Goal: Task Accomplishment & Management: Complete application form

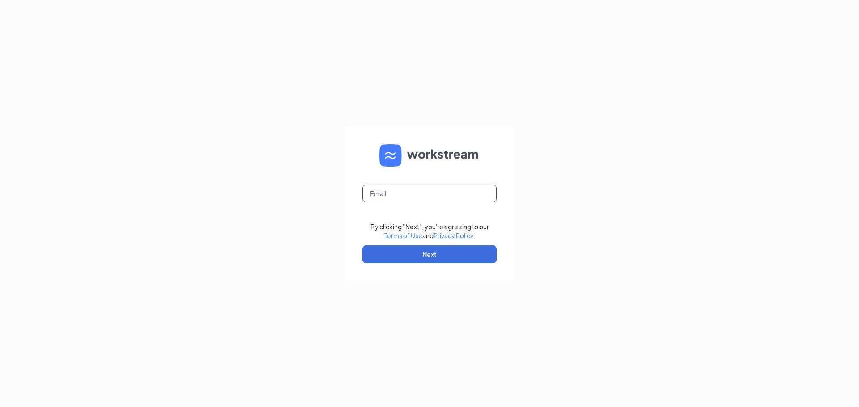
click at [469, 200] on input "text" at bounding box center [429, 194] width 134 height 18
type input "lillianalbright197@gmail.com"
click at [378, 253] on button "Next" at bounding box center [429, 255] width 134 height 18
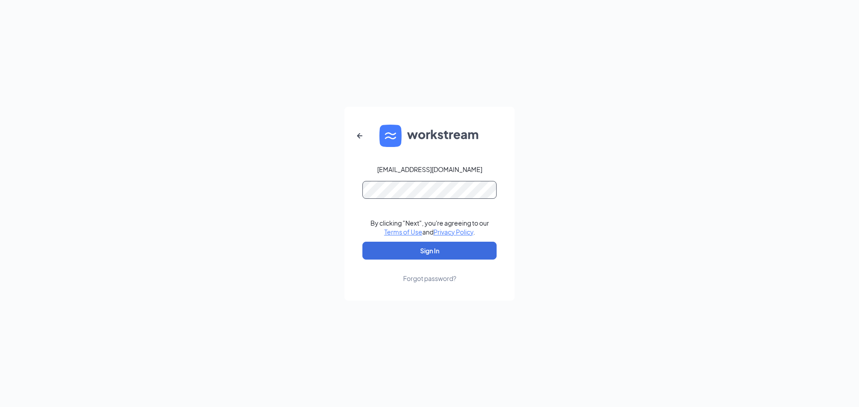
click at [362, 242] on button "Sign In" at bounding box center [429, 251] width 134 height 18
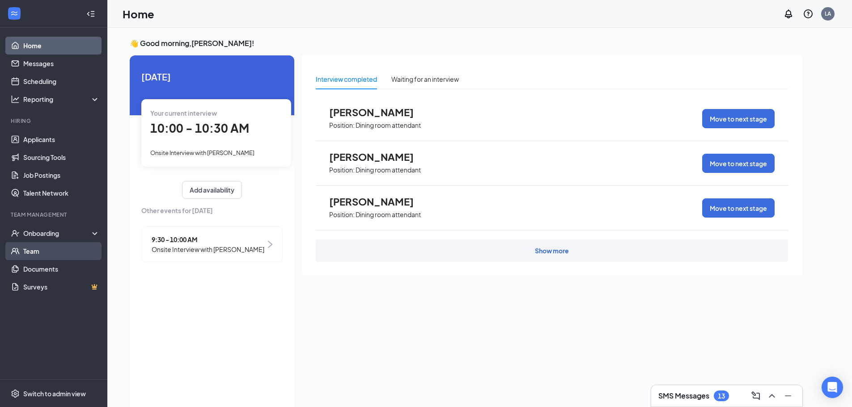
click at [54, 249] on link "Team" at bounding box center [61, 251] width 76 height 18
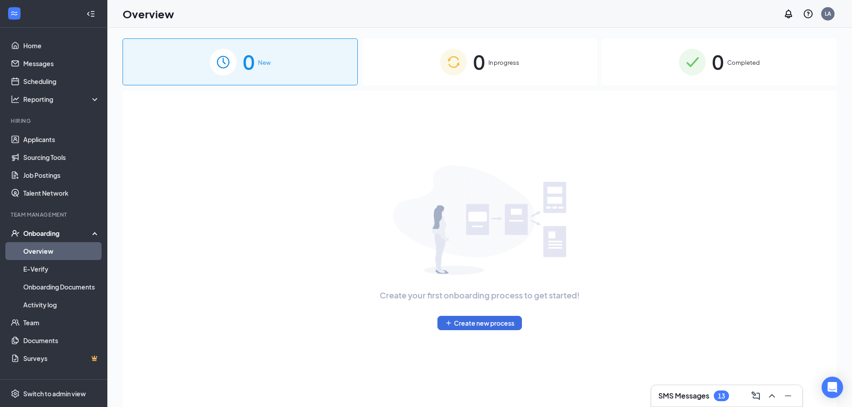
click at [402, 54] on div "0 In progress" at bounding box center [479, 61] width 235 height 47
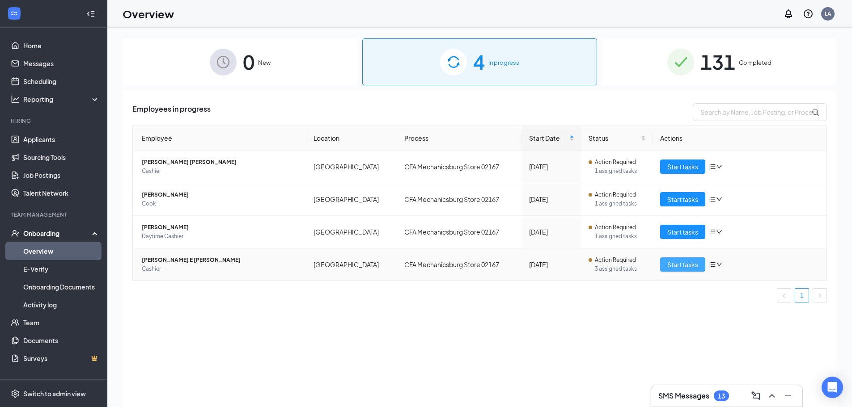
click at [682, 269] on span "Start tasks" at bounding box center [682, 265] width 31 height 10
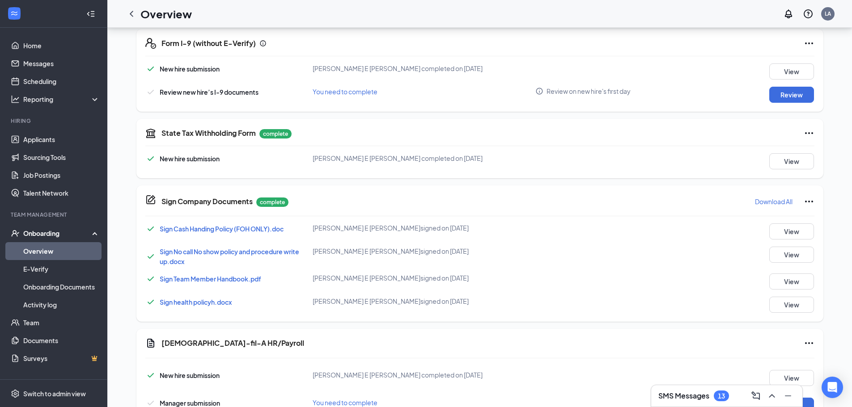
scroll to position [399, 0]
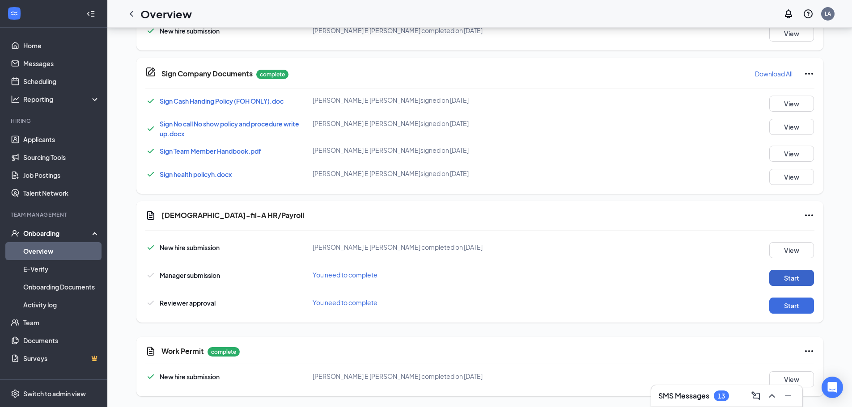
click at [770, 278] on button "Start" at bounding box center [791, 278] width 45 height 16
click at [779, 307] on button "Start" at bounding box center [791, 306] width 45 height 16
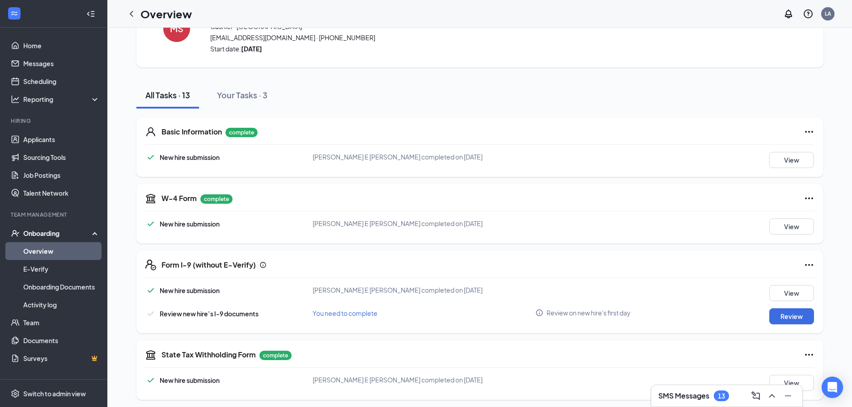
scroll to position [0, 0]
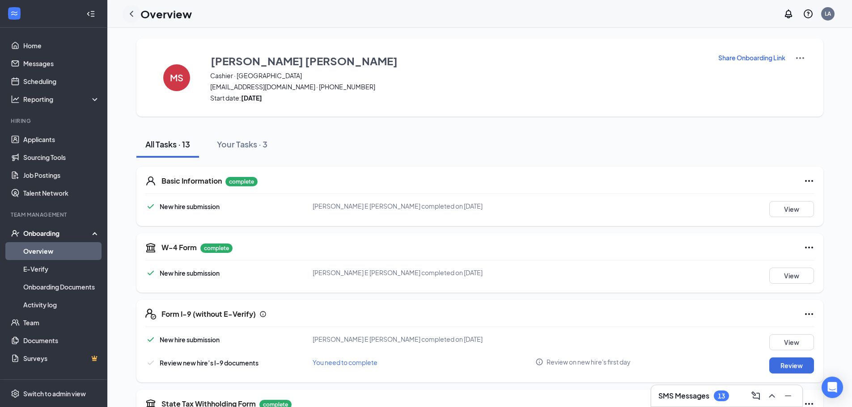
click at [132, 15] on icon "ChevronLeft" at bounding box center [132, 14] width 4 height 6
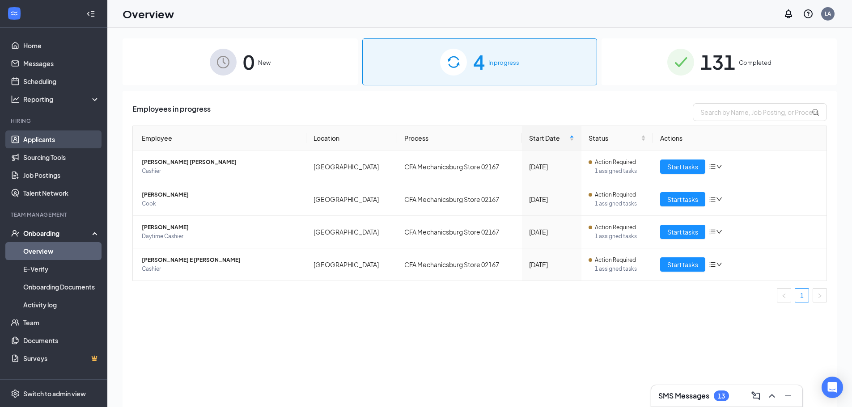
click at [79, 145] on link "Applicants" at bounding box center [61, 140] width 76 height 18
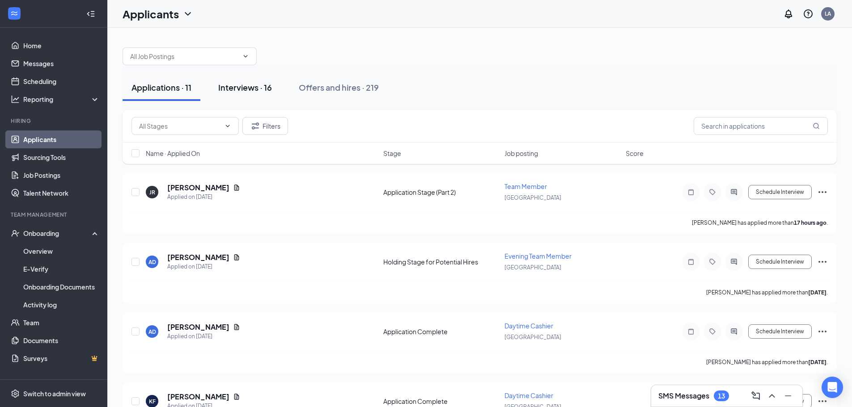
click at [233, 89] on div "Interviews · 16" at bounding box center [245, 87] width 54 height 11
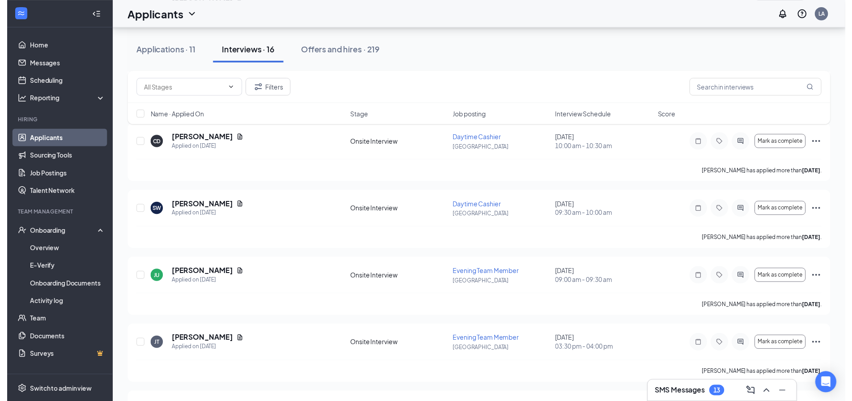
scroll to position [358, 0]
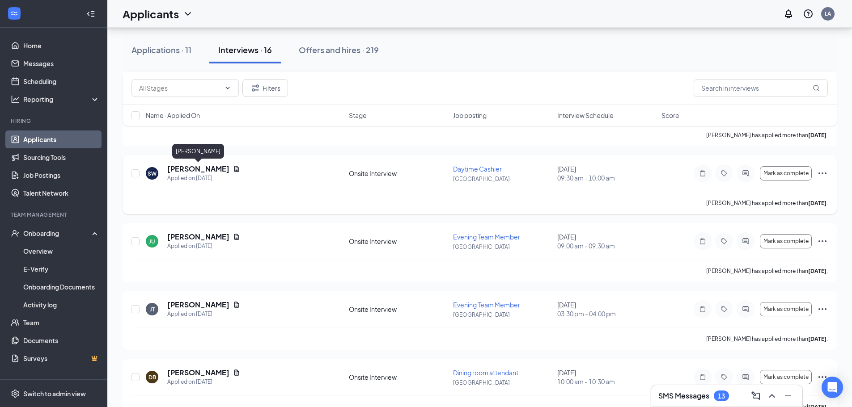
click at [188, 166] on h5 "[PERSON_NAME]" at bounding box center [198, 169] width 62 height 10
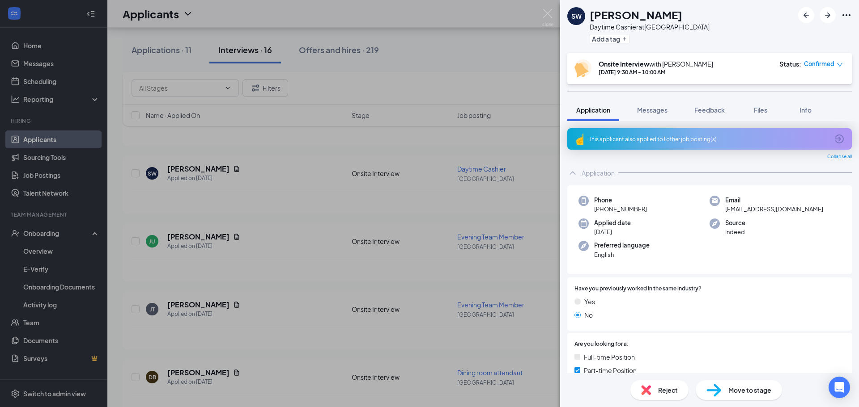
click at [726, 394] on div "Move to stage" at bounding box center [739, 391] width 86 height 20
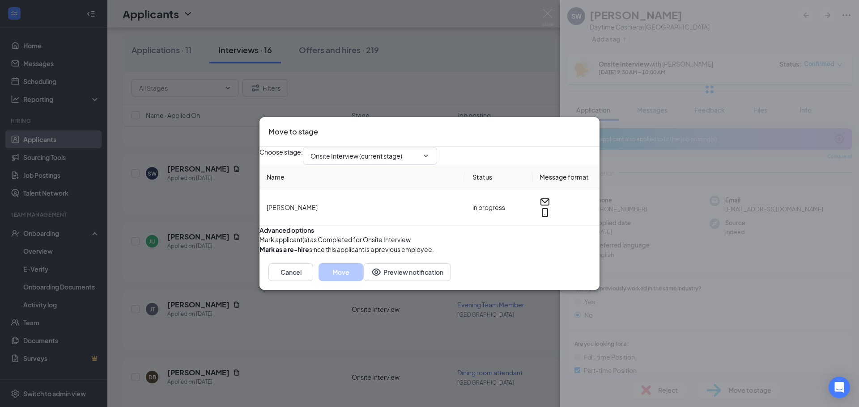
type input "Hiring Complete (final stage)"
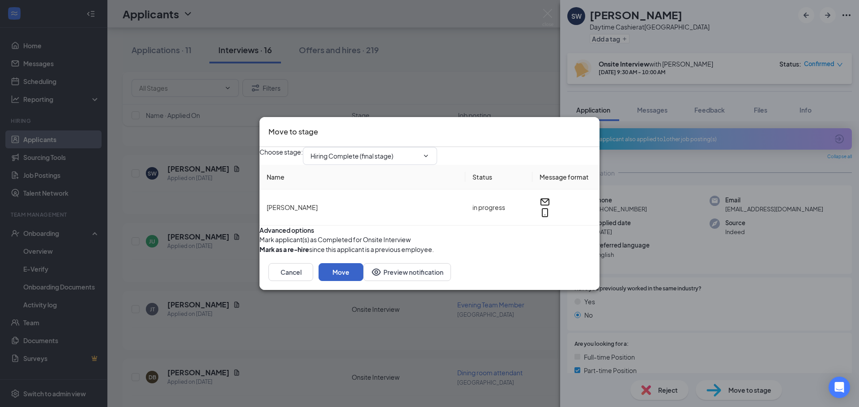
click at [363, 281] on button "Move" at bounding box center [340, 272] width 45 height 18
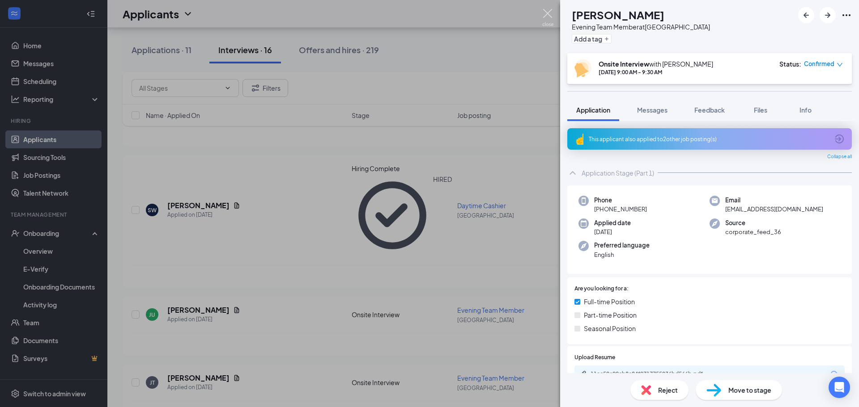
click at [549, 16] on img at bounding box center [547, 17] width 11 height 17
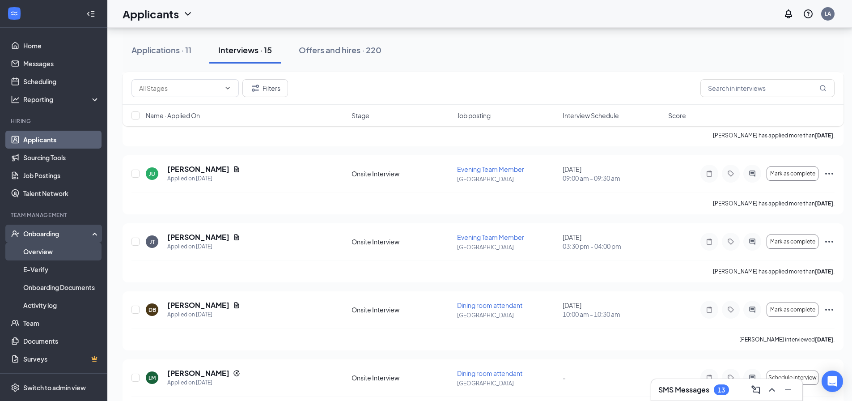
click at [72, 250] on link "Overview" at bounding box center [61, 251] width 76 height 18
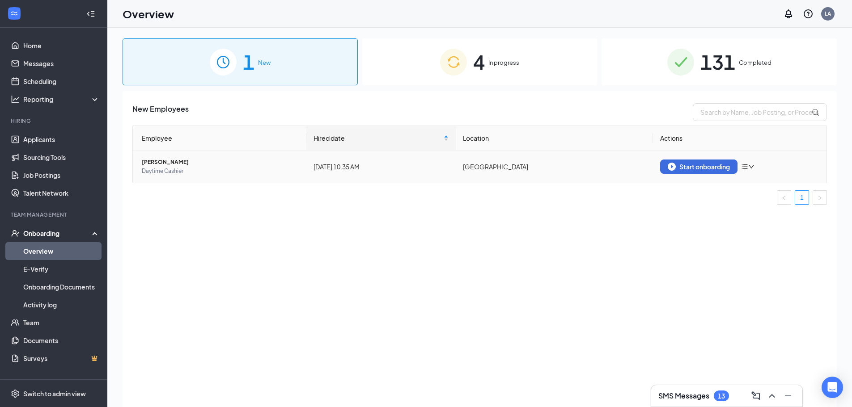
click at [717, 175] on td "Start onboarding" at bounding box center [740, 167] width 174 height 32
click at [719, 166] on div "Start onboarding" at bounding box center [699, 167] width 62 height 8
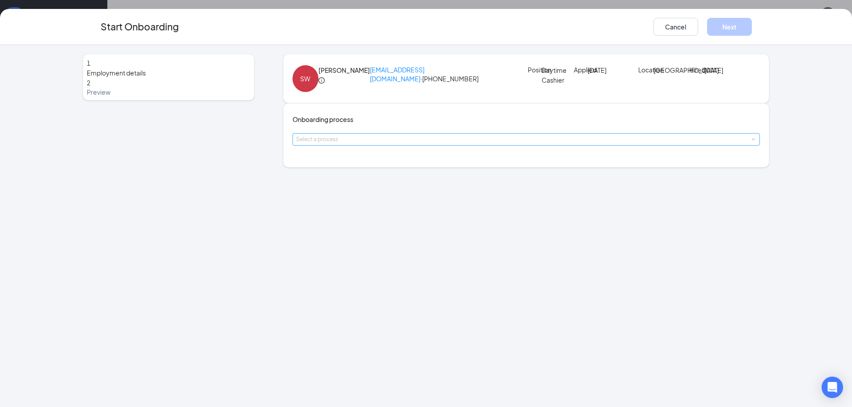
click at [435, 144] on div "Select a process" at bounding box center [524, 139] width 457 height 9
click at [417, 215] on li "CFA Mechanicsburg Store 02167" at bounding box center [373, 216] width 147 height 16
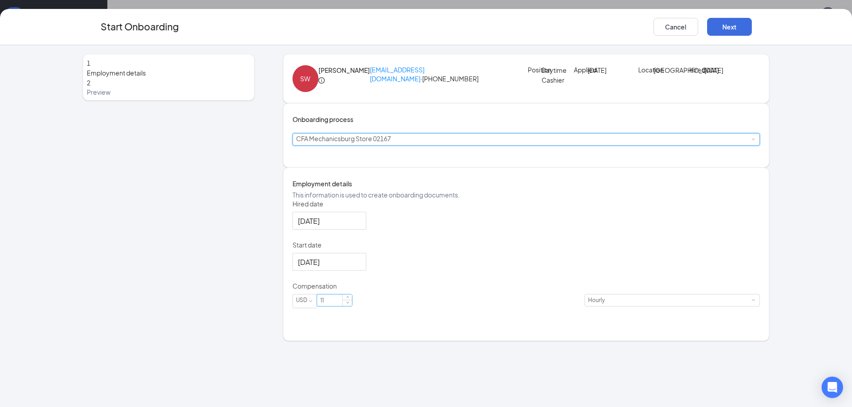
click at [352, 306] on input "11" at bounding box center [334, 301] width 35 height 12
type input "14"
click at [740, 23] on button "Next" at bounding box center [729, 27] width 45 height 18
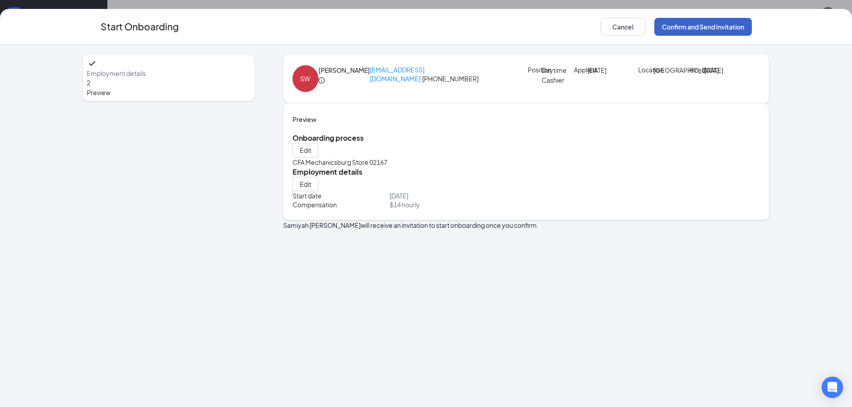
click at [736, 26] on button "Confirm and Send Invitation" at bounding box center [703, 27] width 98 height 18
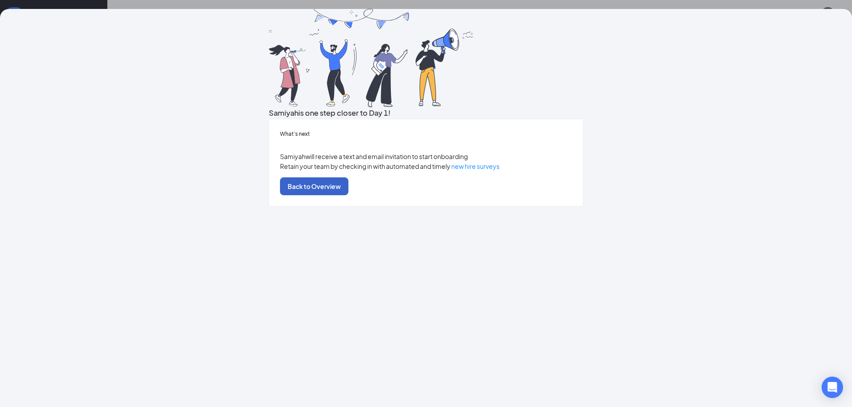
click at [348, 195] on button "Back to Overview" at bounding box center [314, 187] width 68 height 18
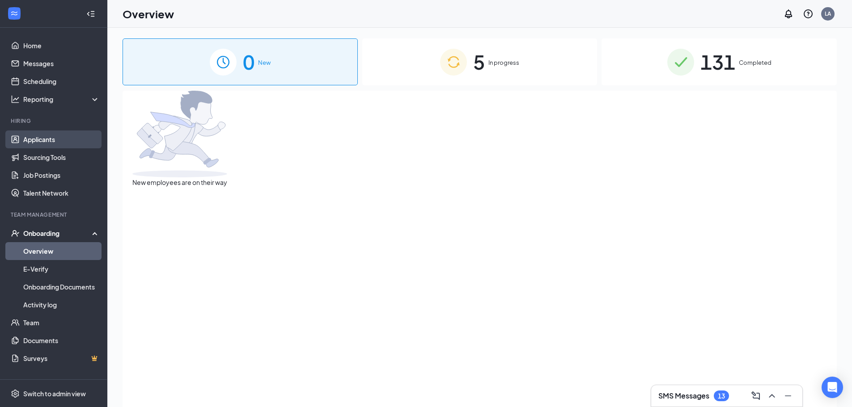
click at [82, 143] on link "Applicants" at bounding box center [61, 140] width 76 height 18
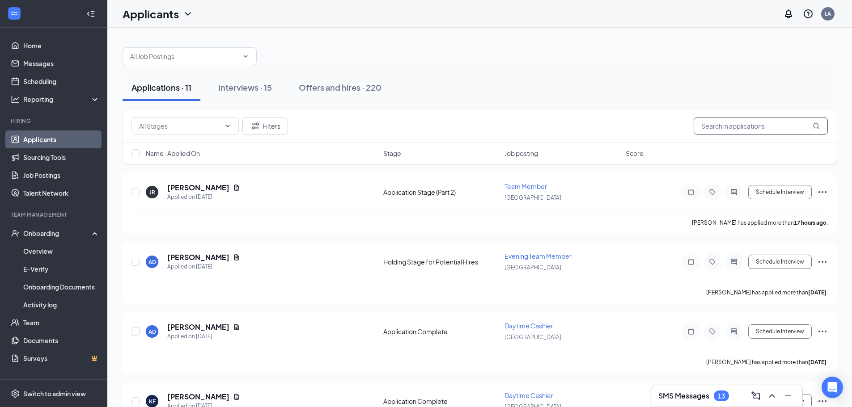
click at [754, 131] on input "text" at bounding box center [761, 126] width 134 height 18
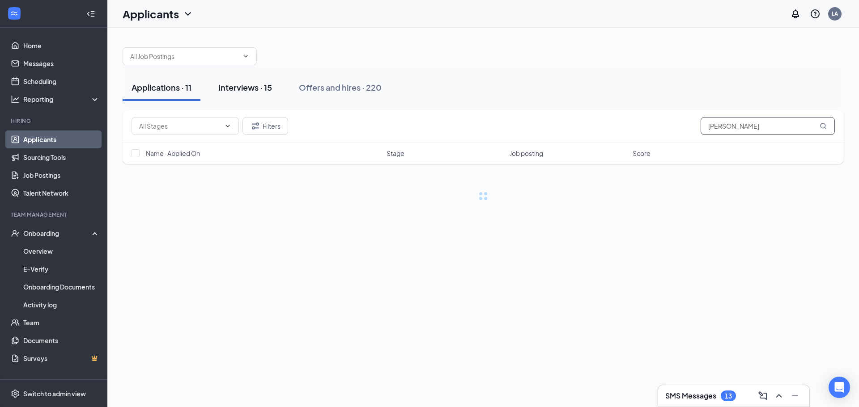
type input "[PERSON_NAME]"
click at [233, 85] on div "Interviews · 15" at bounding box center [245, 87] width 54 height 11
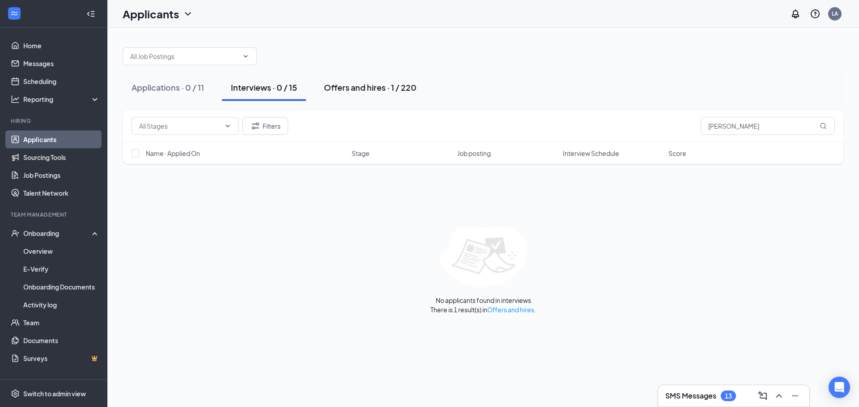
click at [358, 90] on div "Offers and hires · 1 / 220" at bounding box center [370, 87] width 93 height 11
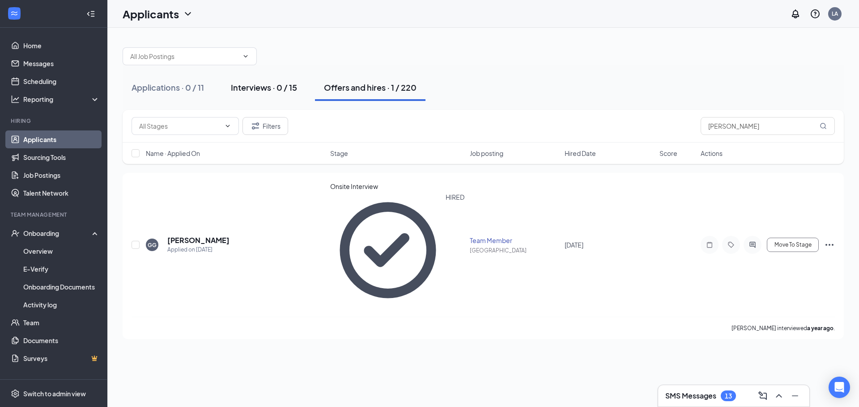
click at [253, 84] on div "Interviews · 0 / 15" at bounding box center [264, 87] width 66 height 11
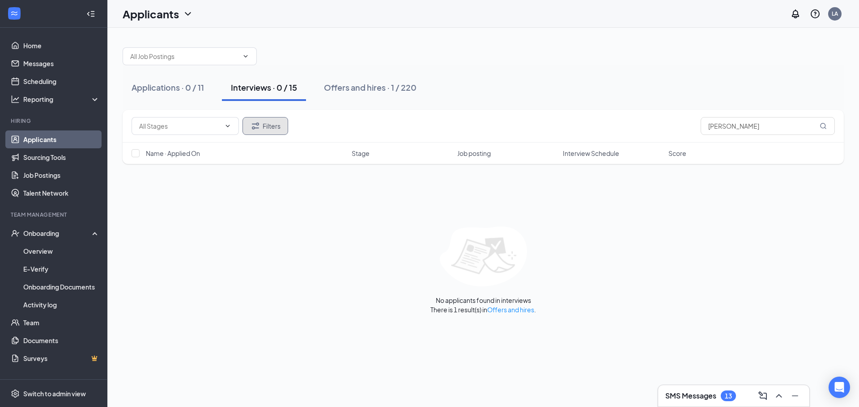
click at [269, 121] on button "Filters" at bounding box center [265, 126] width 46 height 18
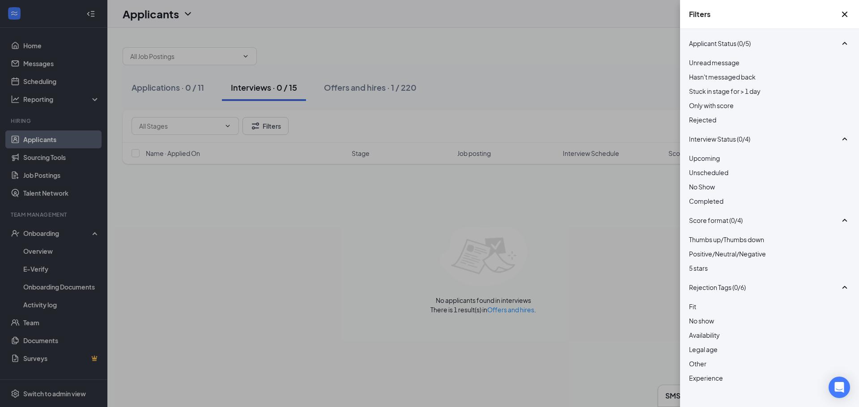
click at [692, 115] on div at bounding box center [769, 115] width 161 height 0
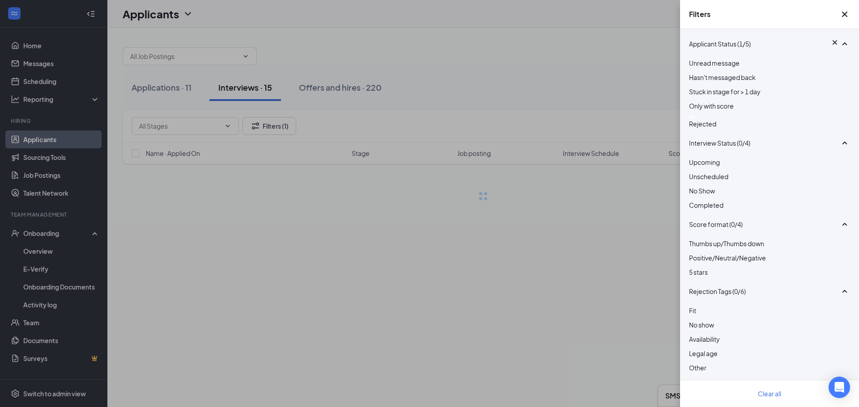
click at [657, 101] on div "Filters Applicant Status (1/5) Unread message Hasn't messaged back Stuck in sta…" at bounding box center [429, 203] width 859 height 407
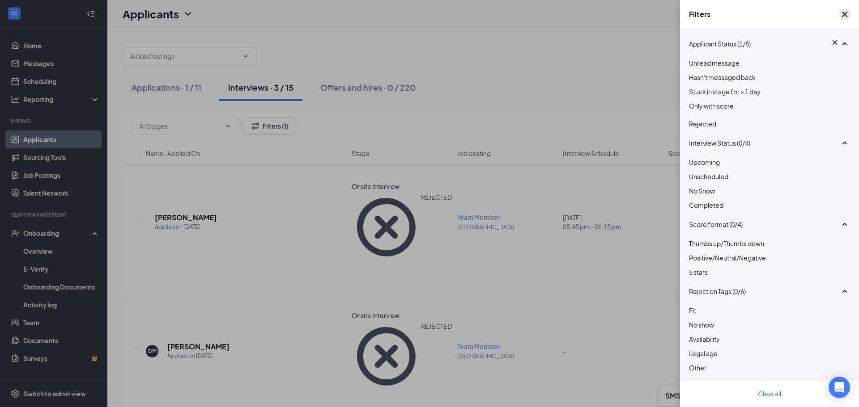
click at [844, 17] on icon "Cross" at bounding box center [844, 14] width 11 height 11
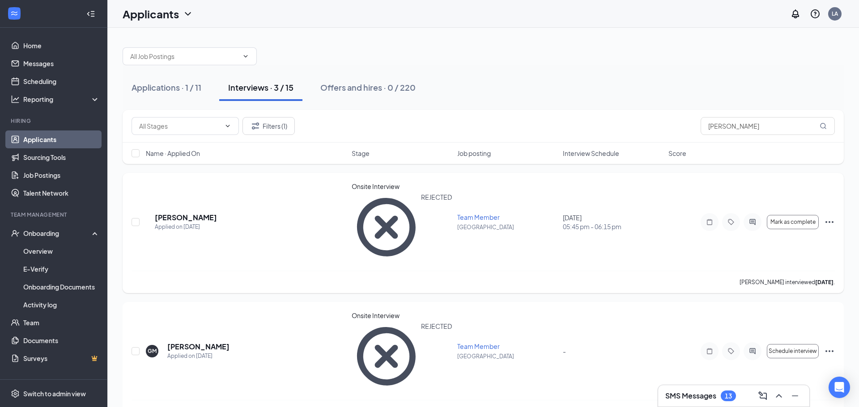
click at [834, 217] on icon "Ellipses" at bounding box center [829, 222] width 11 height 11
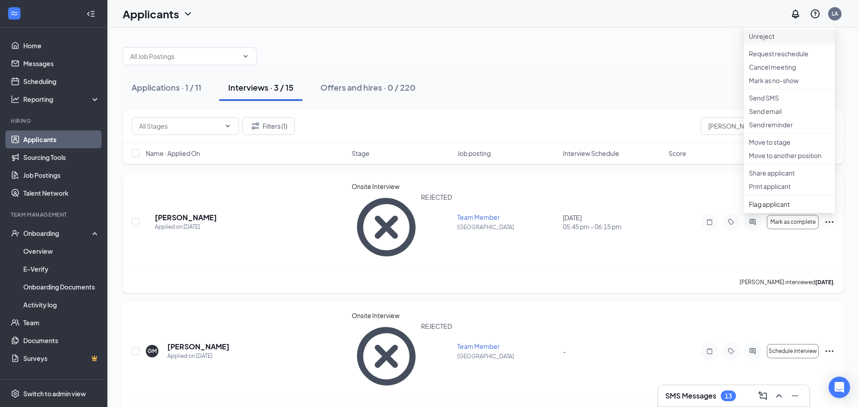
click at [790, 43] on li "Unreject" at bounding box center [788, 36] width 91 height 13
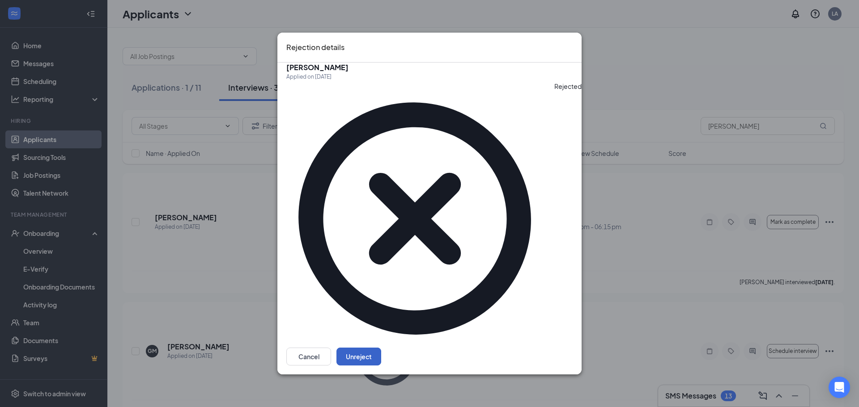
click at [381, 348] on button "Unreject" at bounding box center [358, 357] width 45 height 18
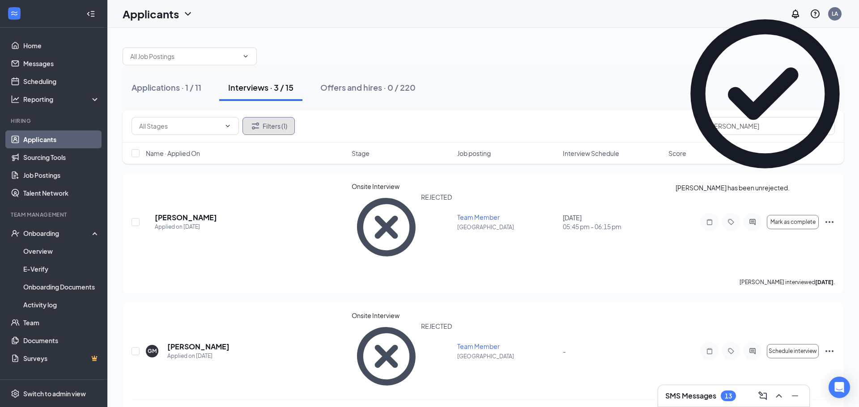
click at [281, 124] on button "Filters (1)" at bounding box center [268, 126] width 52 height 18
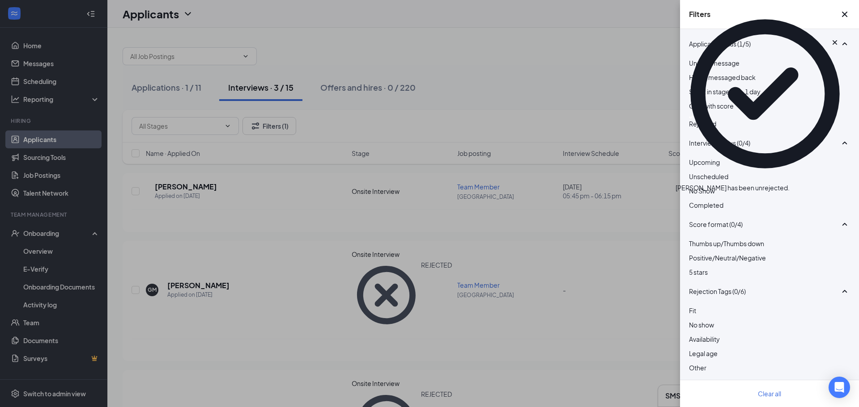
click at [697, 119] on div at bounding box center [769, 117] width 161 height 4
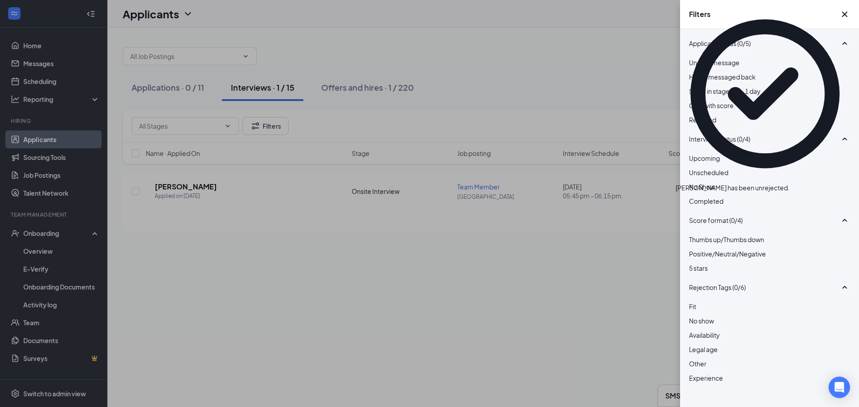
click at [789, 183] on icon "Cross" at bounding box center [789, 183] width 0 height 0
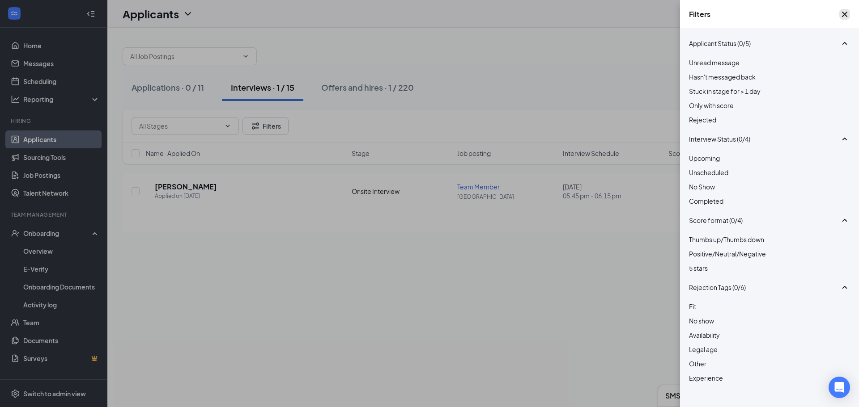
click at [839, 13] on icon "Cross" at bounding box center [844, 14] width 11 height 11
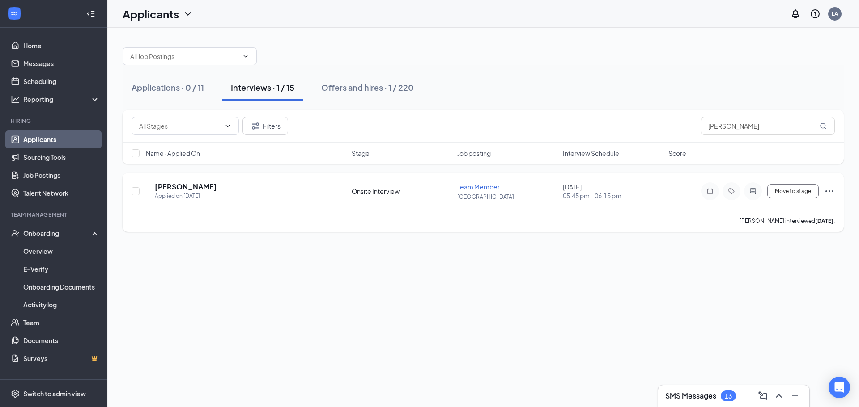
click at [832, 190] on icon "Ellipses" at bounding box center [829, 191] width 11 height 11
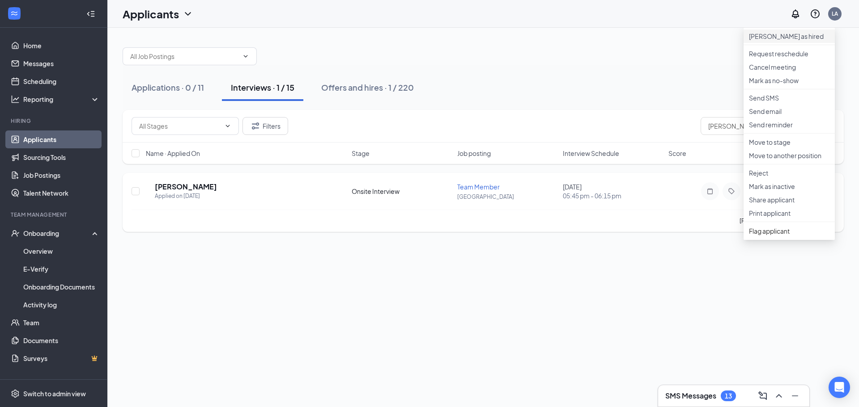
click at [789, 41] on p "[PERSON_NAME] as hired" at bounding box center [789, 36] width 81 height 9
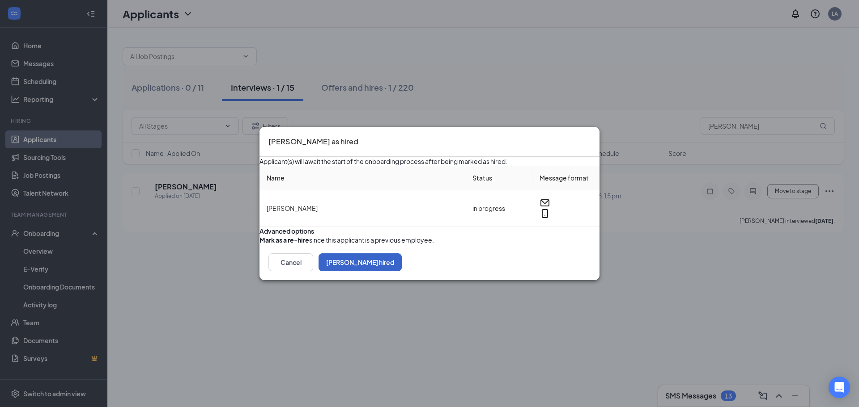
click at [402, 271] on button "[PERSON_NAME] hired" at bounding box center [359, 263] width 83 height 18
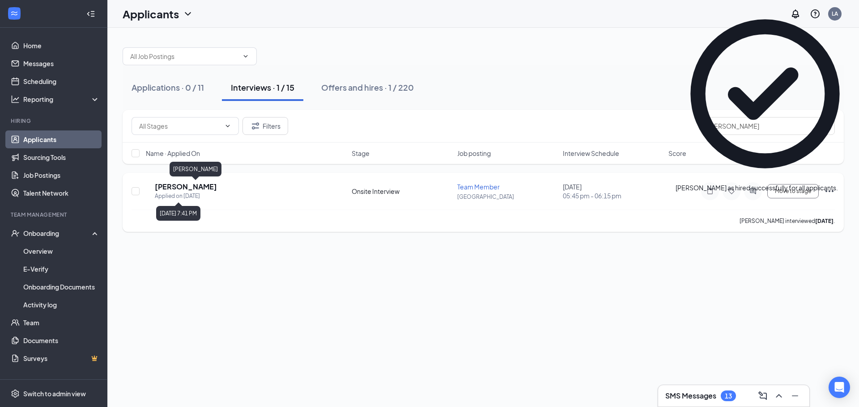
click at [185, 185] on h5 "[PERSON_NAME]" at bounding box center [186, 187] width 62 height 10
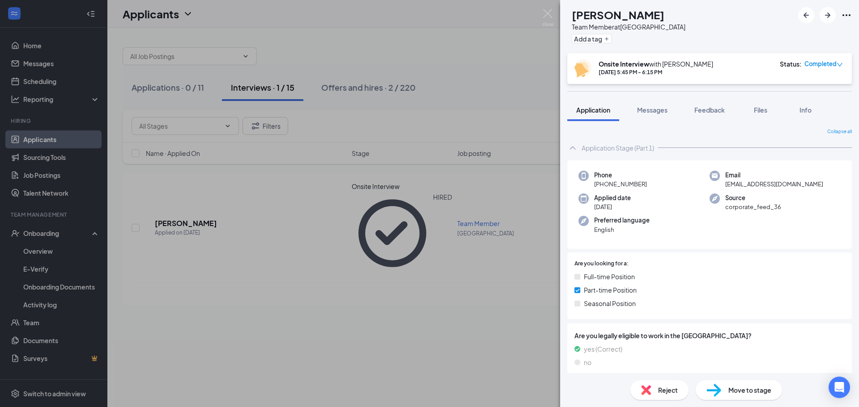
click at [718, 389] on img at bounding box center [713, 390] width 15 height 13
type input "Holding Stage for New Hires (final stage)"
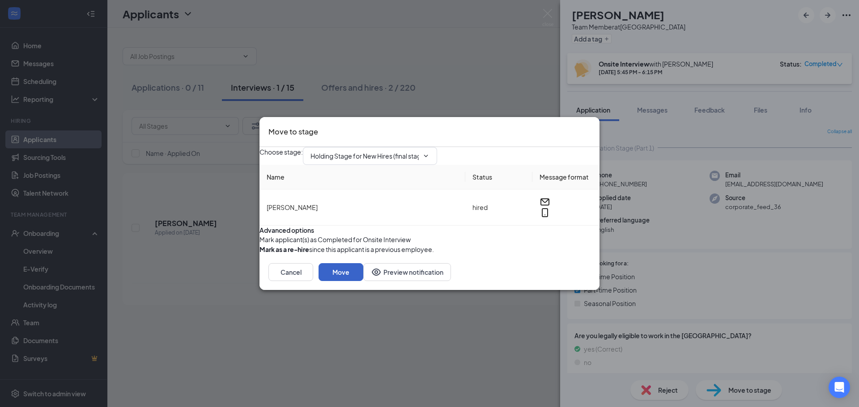
click at [363, 281] on button "Move" at bounding box center [340, 272] width 45 height 18
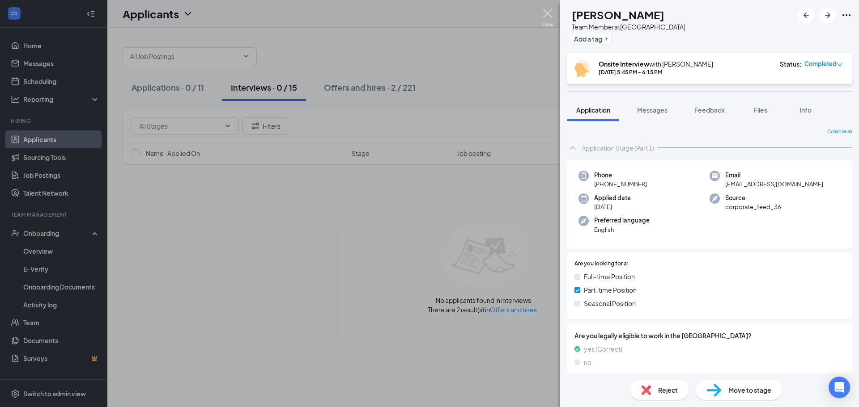
click at [551, 10] on img at bounding box center [547, 17] width 11 height 17
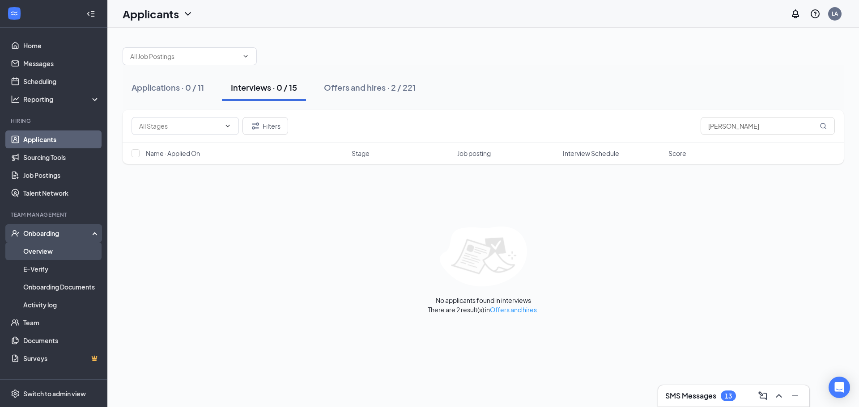
click at [59, 255] on link "Overview" at bounding box center [61, 251] width 76 height 18
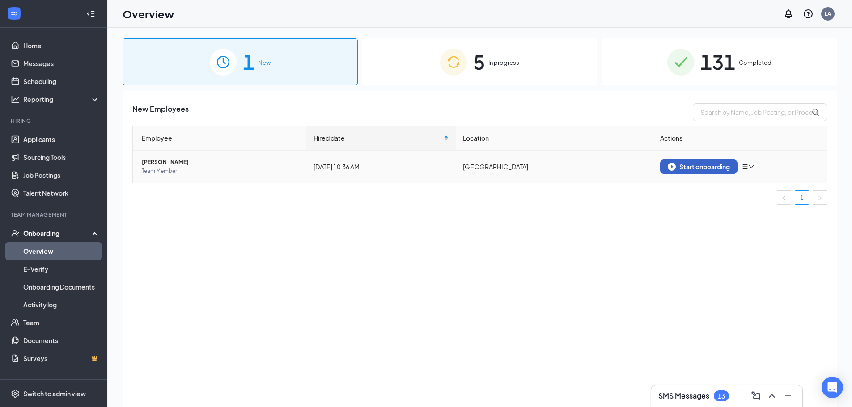
click at [694, 167] on div "Start onboarding" at bounding box center [699, 167] width 62 height 8
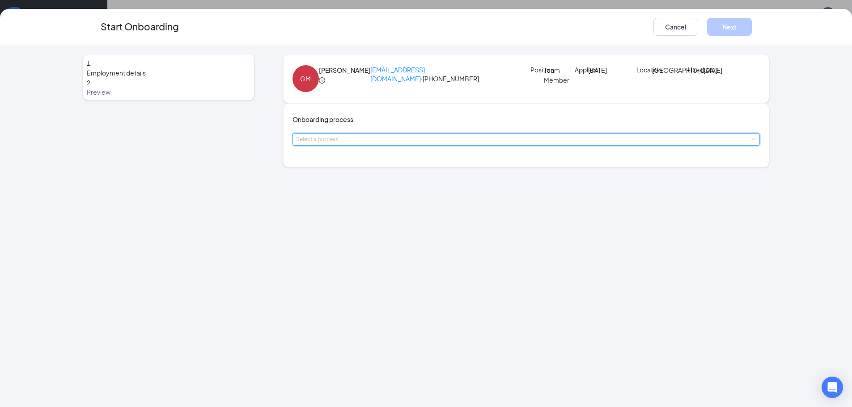
click at [427, 145] on div "Select a process" at bounding box center [526, 140] width 461 height 12
click at [414, 215] on li "CFA Mechanicsburg Store 02167" at bounding box center [373, 216] width 147 height 16
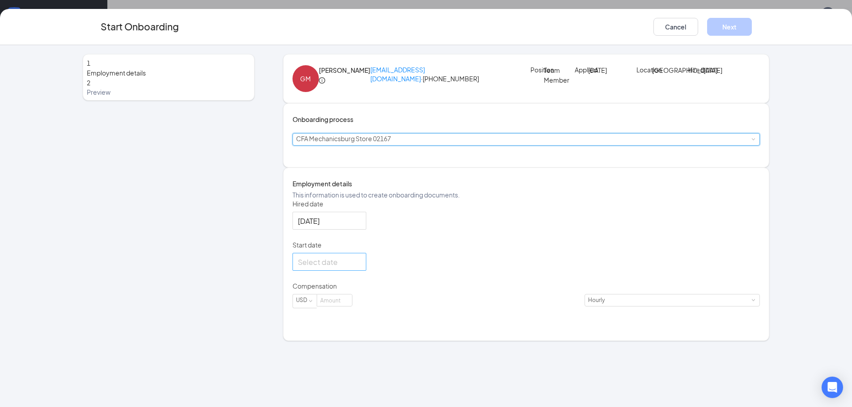
click at [366, 271] on div at bounding box center [330, 262] width 74 height 18
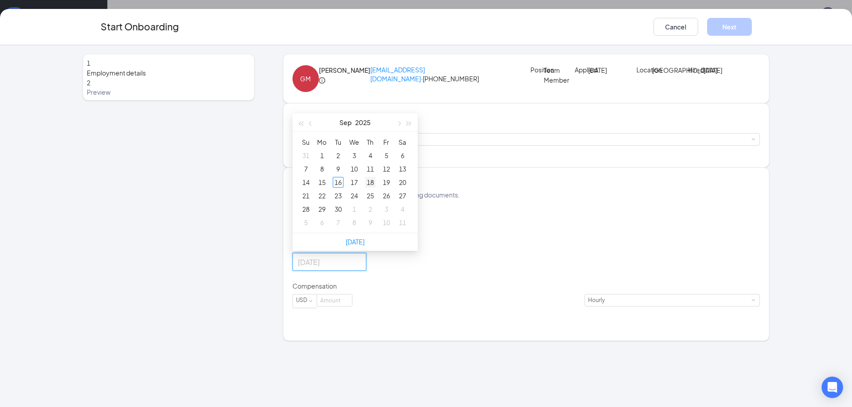
type input "[DATE]"
click at [375, 188] on div "18" at bounding box center [370, 182] width 11 height 11
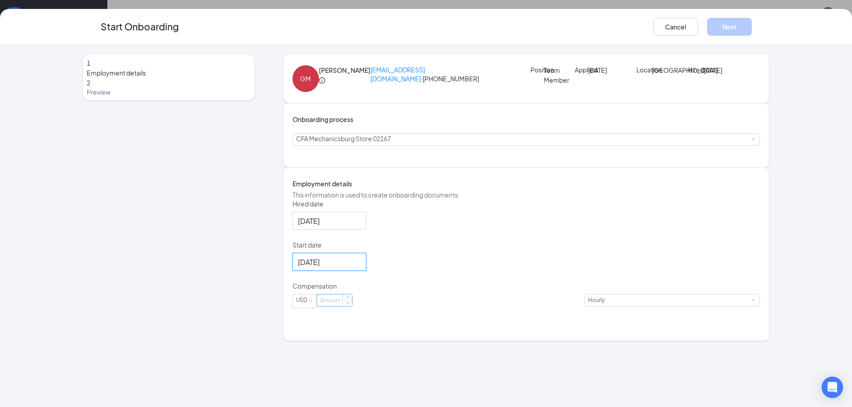
click at [352, 306] on input at bounding box center [334, 301] width 35 height 12
type input "11"
click at [742, 29] on button "Next" at bounding box center [729, 27] width 45 height 18
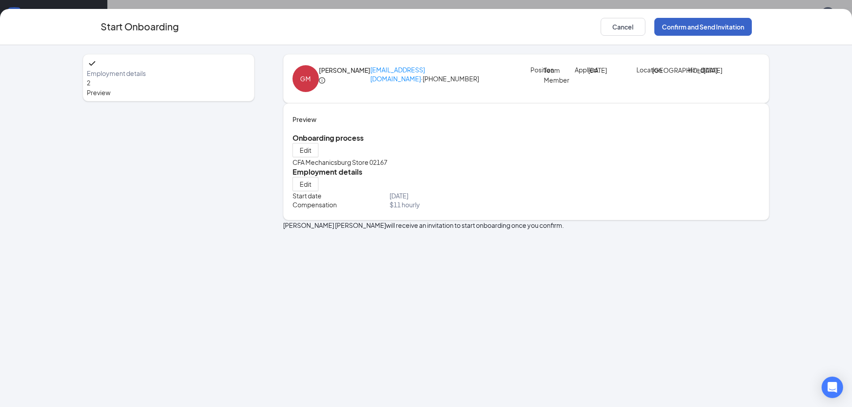
click at [742, 29] on button "Confirm and Send Invitation" at bounding box center [703, 27] width 98 height 18
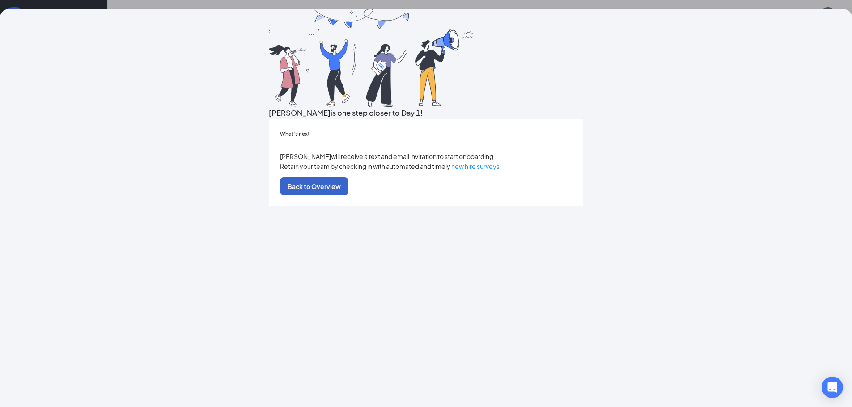
click at [348, 195] on button "Back to Overview" at bounding box center [314, 187] width 68 height 18
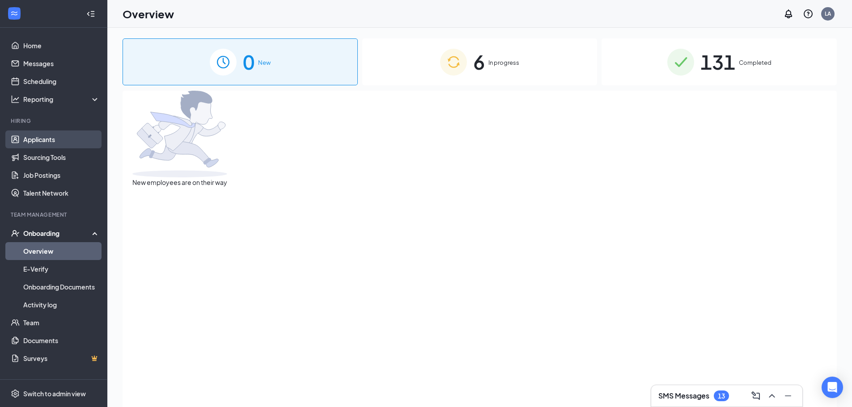
click at [38, 147] on link "Applicants" at bounding box center [61, 140] width 76 height 18
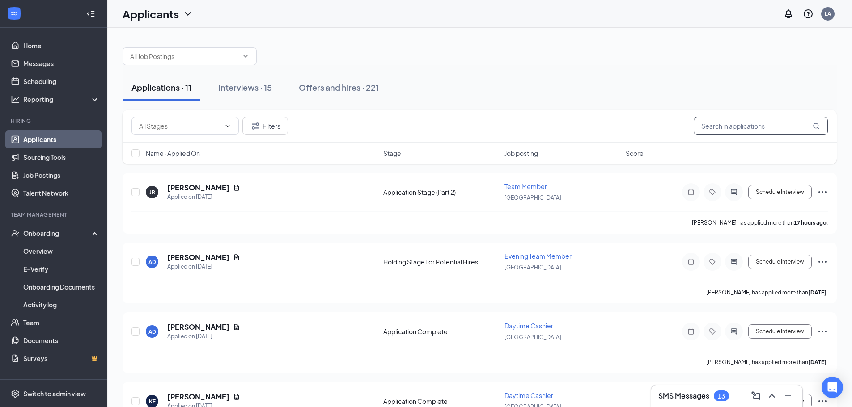
click at [739, 131] on input "text" at bounding box center [761, 126] width 134 height 18
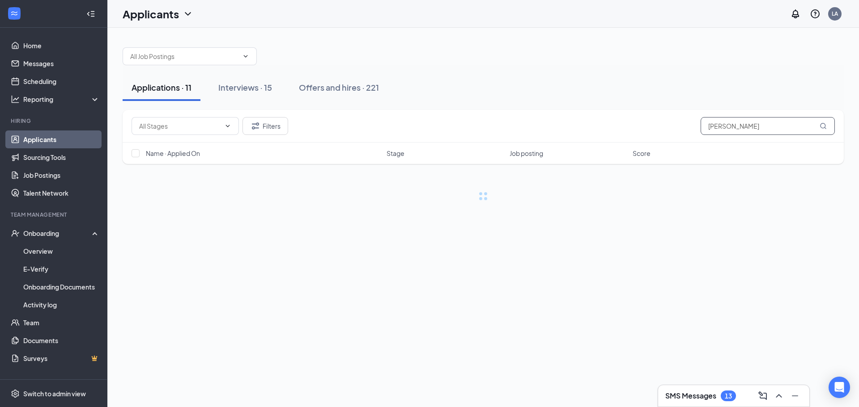
type input "[PERSON_NAME]"
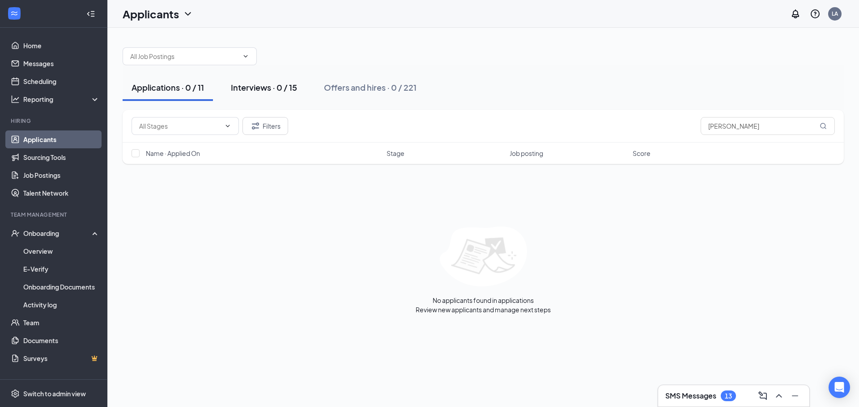
click at [238, 89] on div "Interviews · 0 / 15" at bounding box center [264, 87] width 66 height 11
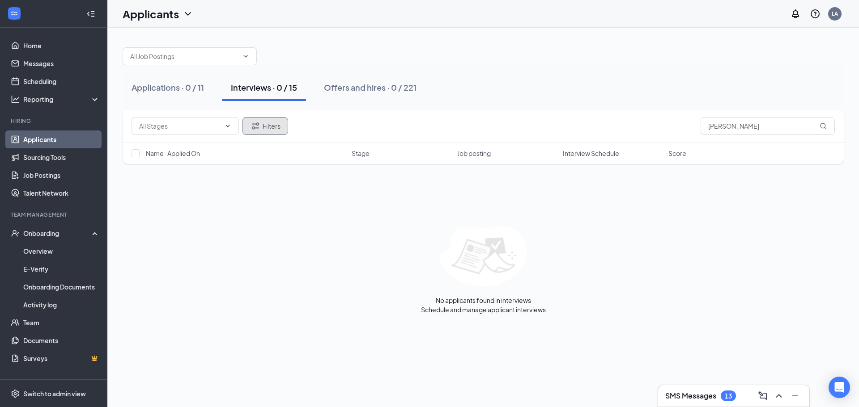
click at [262, 126] on button "Filters" at bounding box center [265, 126] width 46 height 18
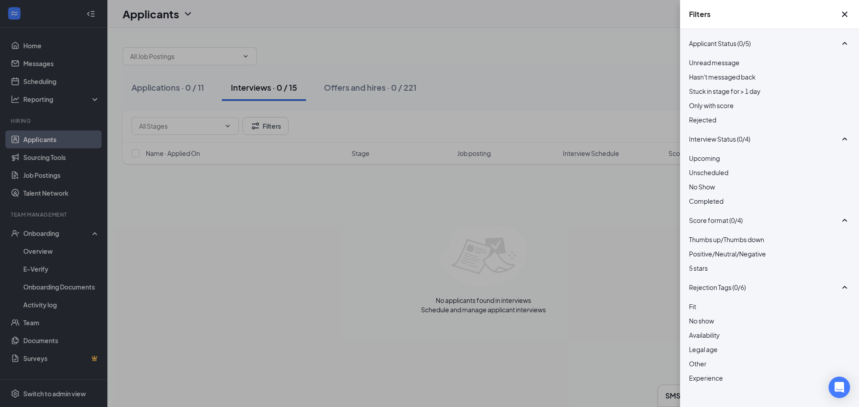
click at [697, 115] on div at bounding box center [769, 115] width 161 height 0
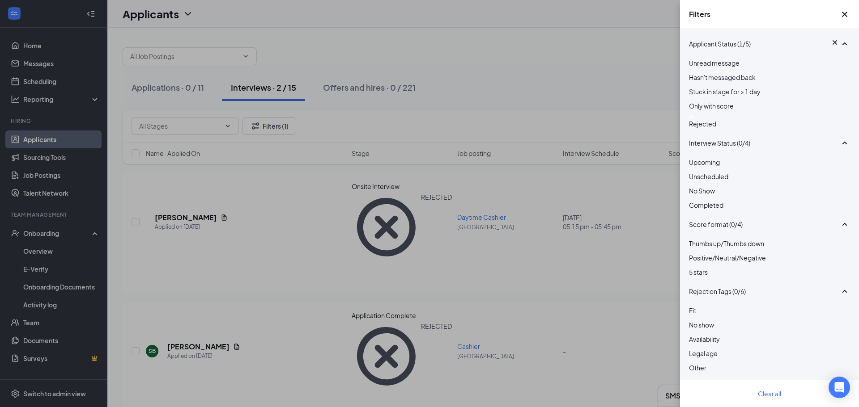
click at [563, 344] on div "Filters Applicant Status (1/5) Unread message Hasn't messaged back Stuck in sta…" at bounding box center [429, 203] width 859 height 407
click at [839, 17] on icon "Cross" at bounding box center [844, 14] width 11 height 11
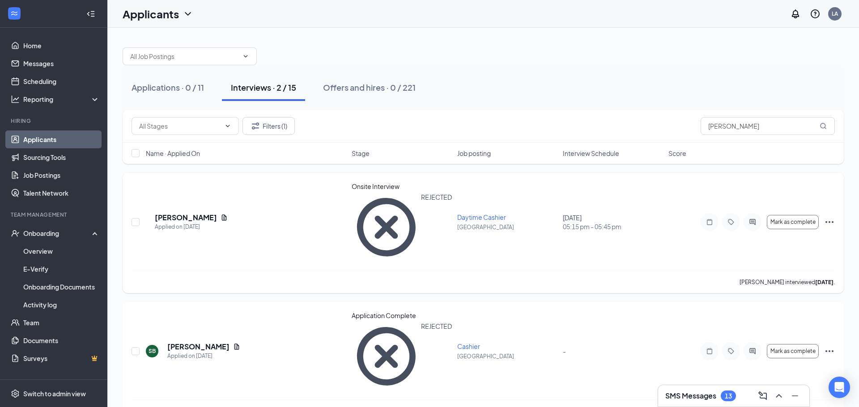
click at [829, 217] on icon "Ellipses" at bounding box center [829, 222] width 11 height 11
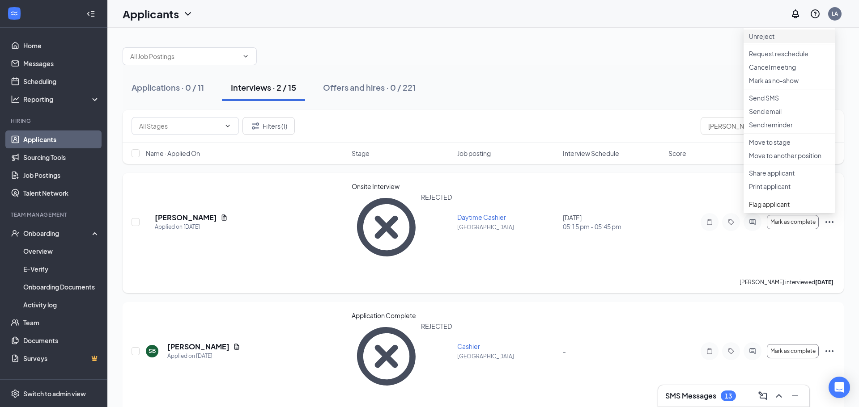
click at [770, 40] on p "Unreject" at bounding box center [789, 36] width 81 height 9
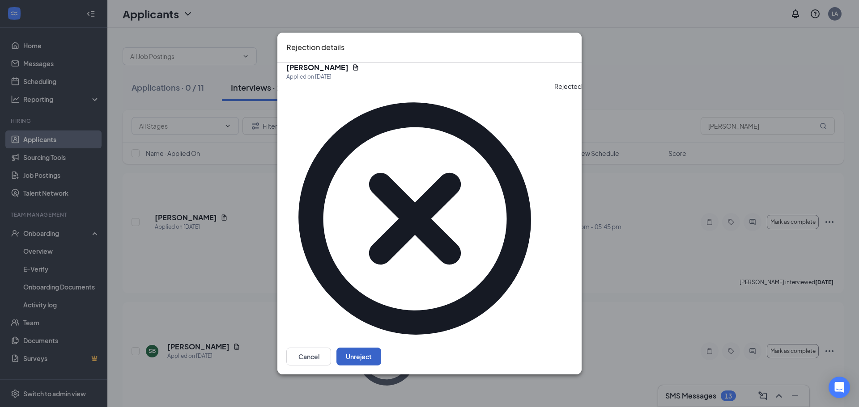
click at [381, 348] on button "Unreject" at bounding box center [358, 357] width 45 height 18
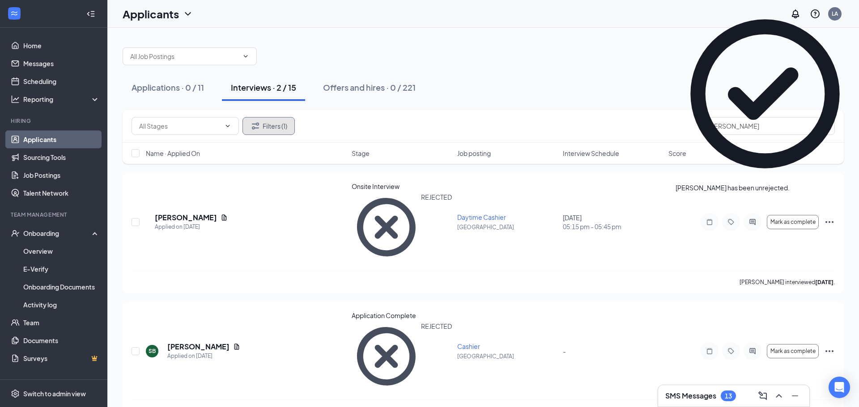
click at [259, 132] on button "Filters (1)" at bounding box center [268, 126] width 52 height 18
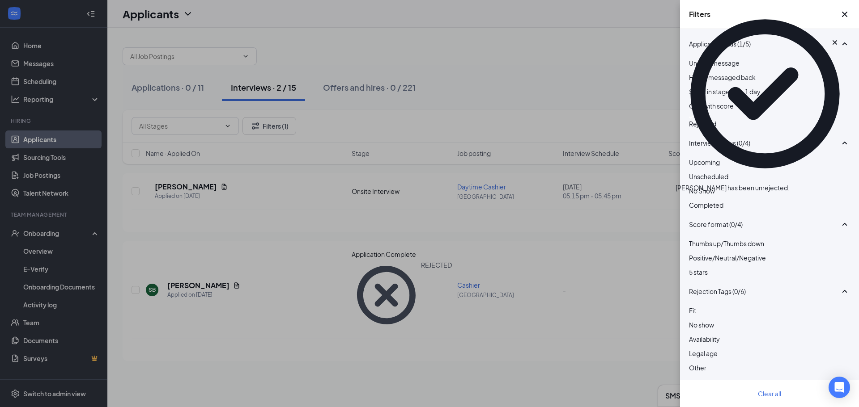
click at [693, 119] on img at bounding box center [691, 117] width 4 height 4
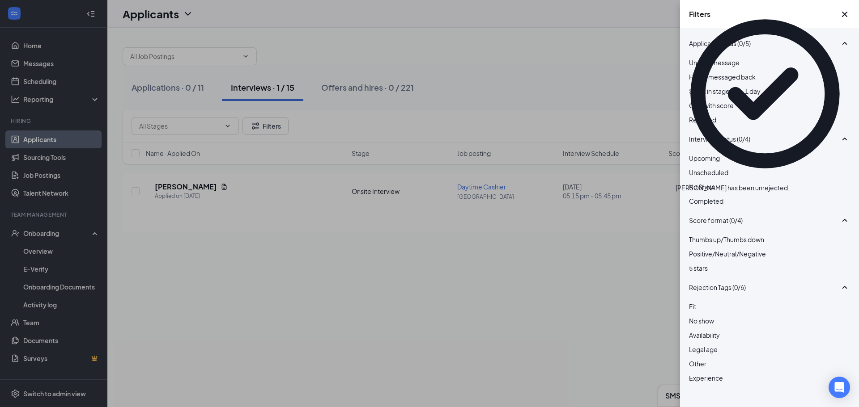
click at [659, 87] on div "Filters Applicant Status (0/5) Unread message Hasn't messaged back Stuck in sta…" at bounding box center [429, 203] width 859 height 407
click at [849, 14] on div "[PERSON_NAME] has been unrejected." at bounding box center [764, 98] width 179 height 188
click at [789, 183] on icon "Cross" at bounding box center [789, 183] width 0 height 0
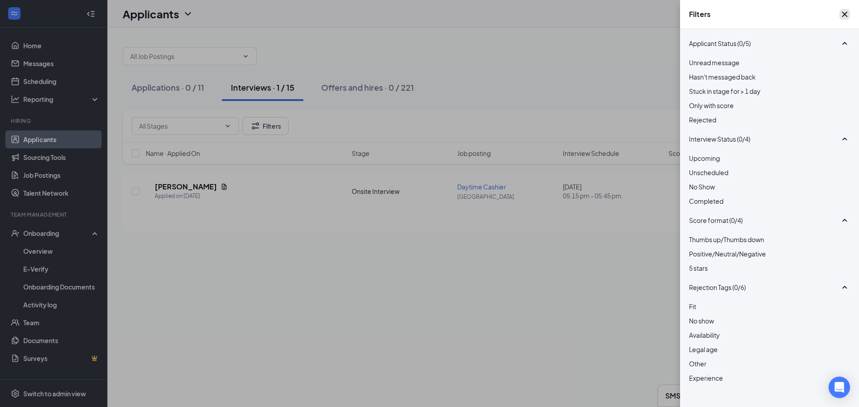
click at [844, 17] on icon "Cross" at bounding box center [844, 14] width 11 height 11
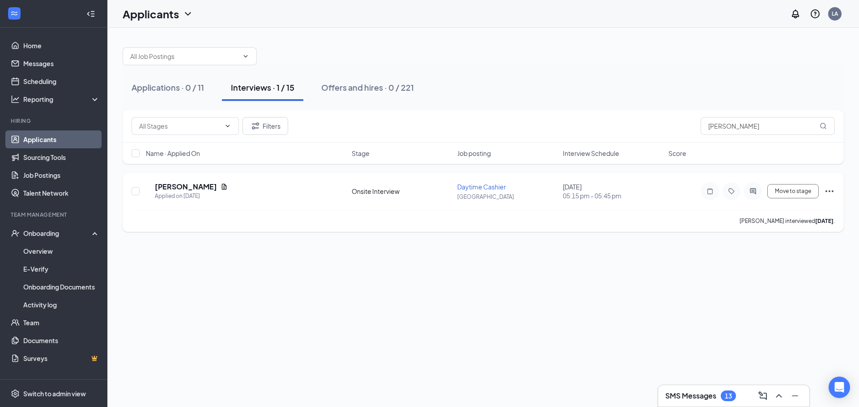
click at [831, 189] on icon "Ellipses" at bounding box center [829, 191] width 11 height 11
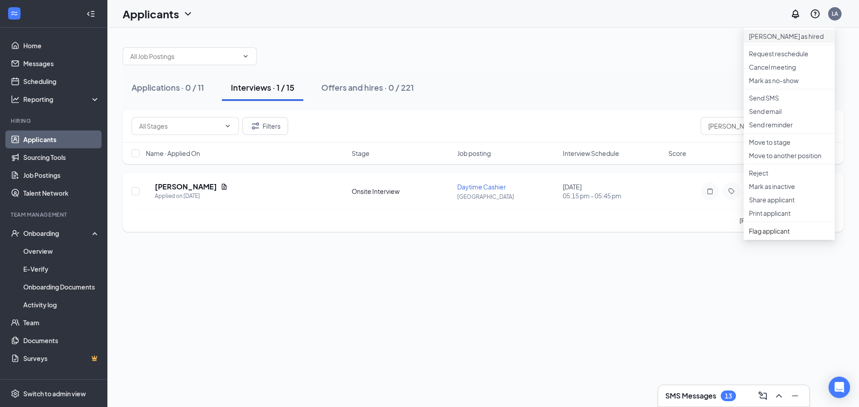
click at [768, 41] on p "[PERSON_NAME] as hired" at bounding box center [789, 36] width 81 height 9
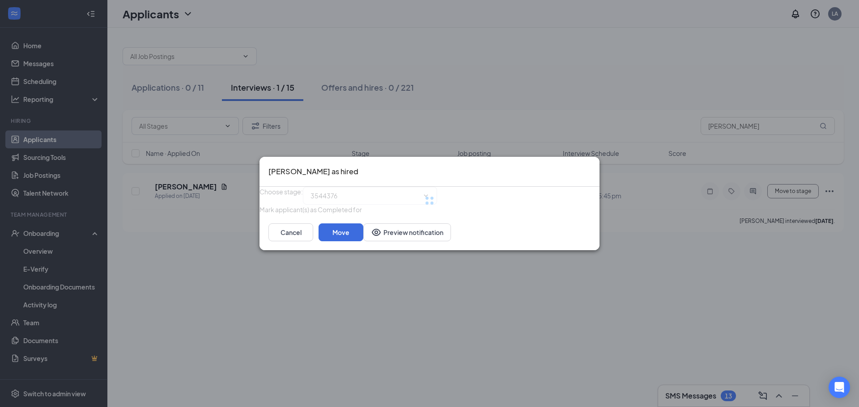
type input "Hiring Complete (final stage)"
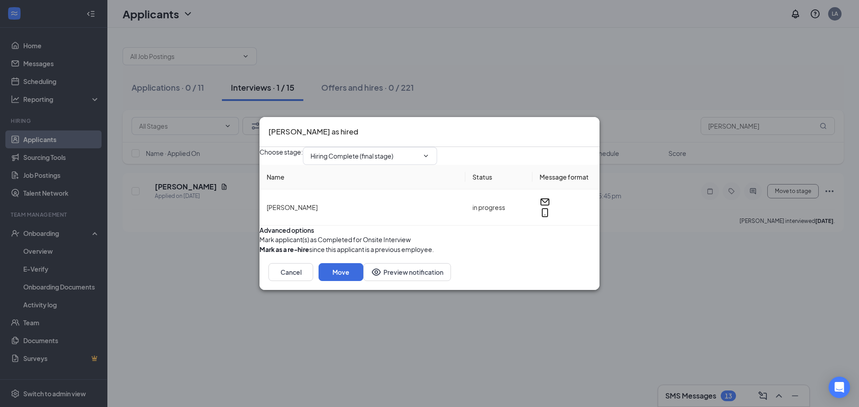
click at [560, 255] on div "Mark as a re-hire since this applicant is a previous employee." at bounding box center [429, 250] width 340 height 10
click at [363, 281] on button "Move" at bounding box center [340, 272] width 45 height 18
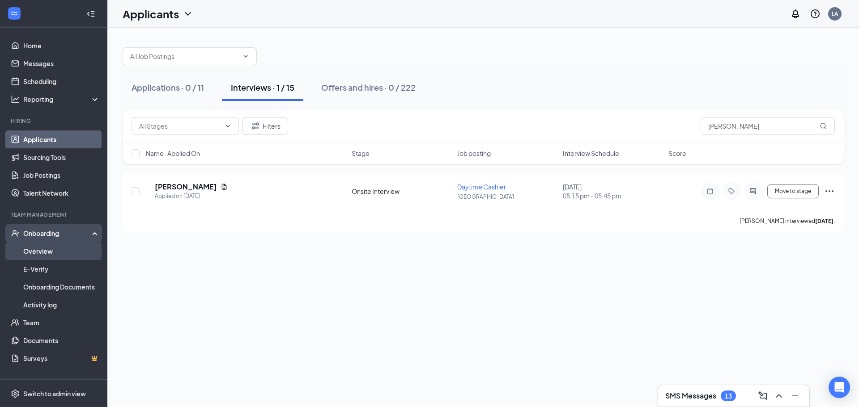
click at [98, 254] on link "Overview" at bounding box center [61, 251] width 76 height 18
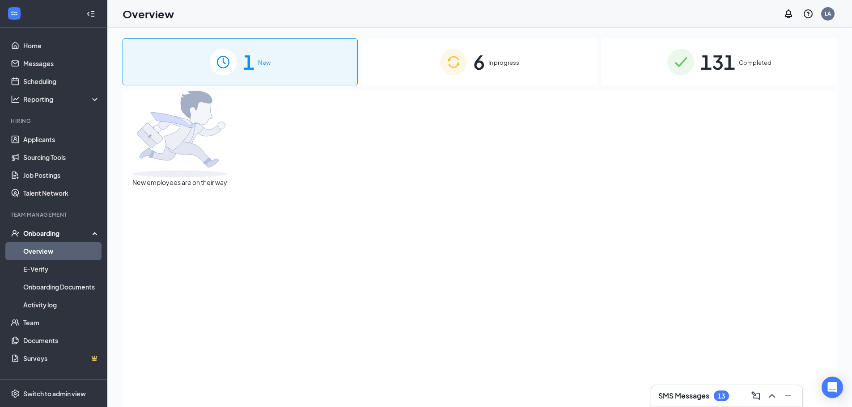
click at [324, 69] on div "1 New" at bounding box center [240, 61] width 235 height 47
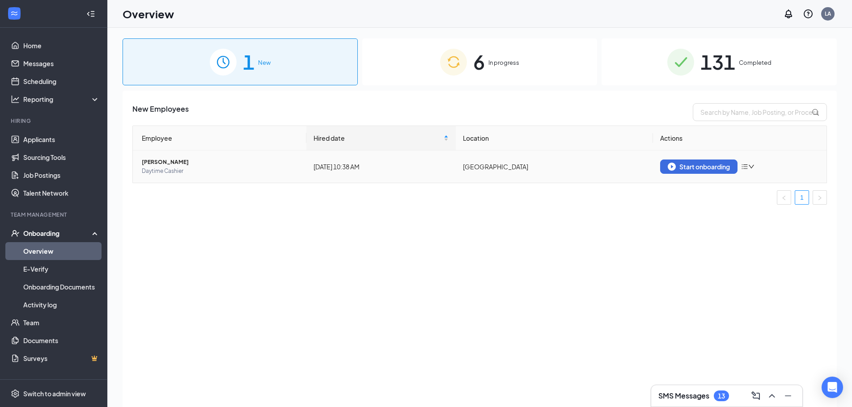
click at [153, 159] on span "[PERSON_NAME]" at bounding box center [220, 162] width 157 height 9
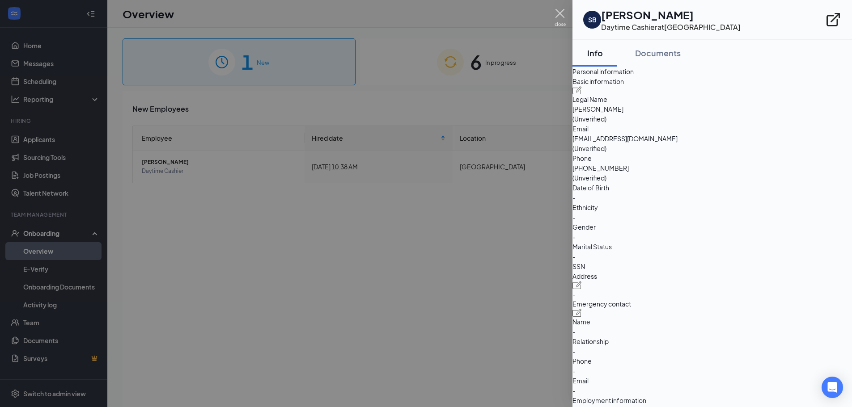
click at [565, 18] on img at bounding box center [560, 17] width 11 height 17
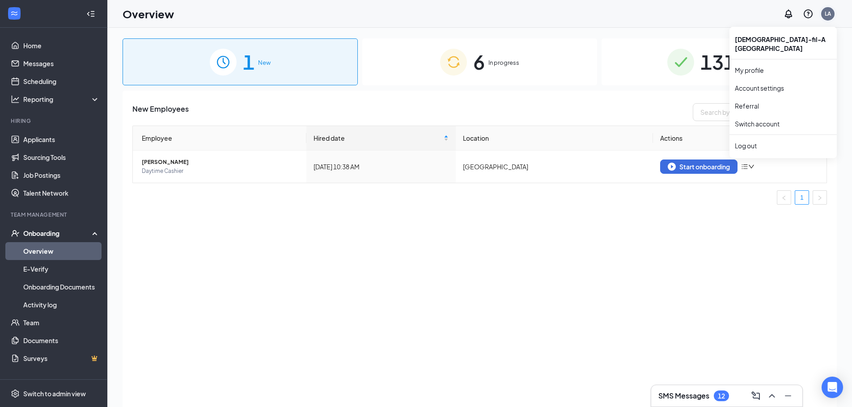
click at [827, 11] on div "LA" at bounding box center [828, 14] width 6 height 8
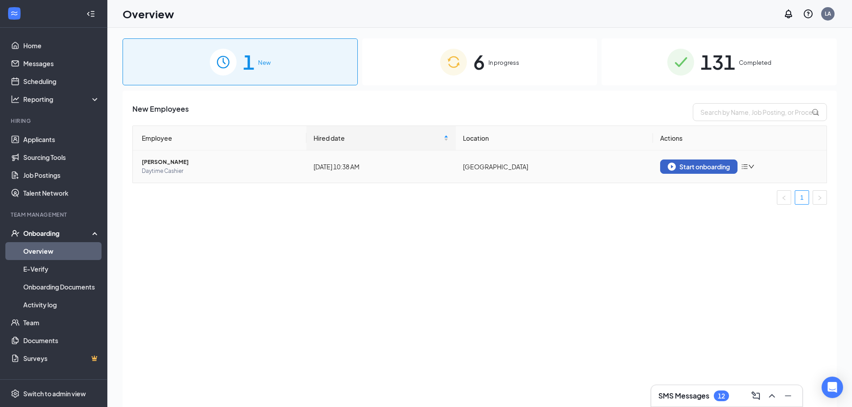
click at [700, 164] on div "Start onboarding" at bounding box center [699, 167] width 62 height 8
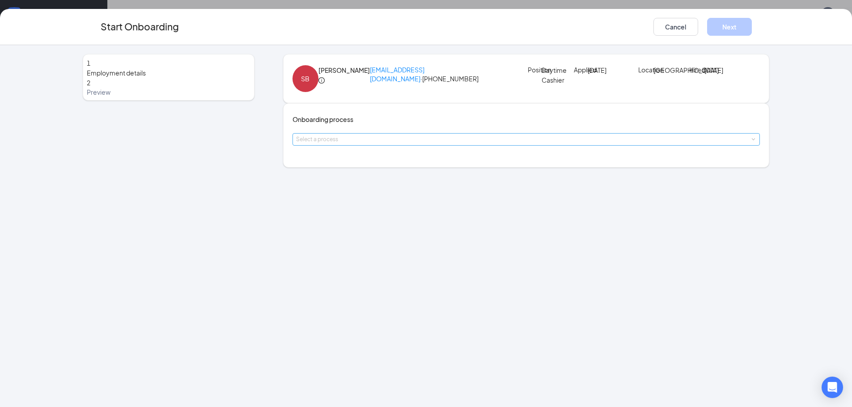
click at [361, 144] on div "Select a process" at bounding box center [524, 139] width 457 height 9
click at [379, 213] on span "CFA Mechanicsburg Store 02167" at bounding box center [350, 216] width 95 height 8
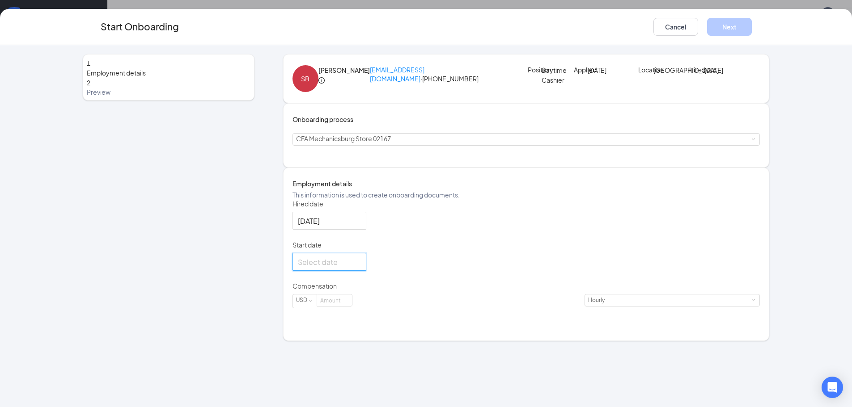
click at [350, 268] on input "Start date" at bounding box center [328, 262] width 61 height 11
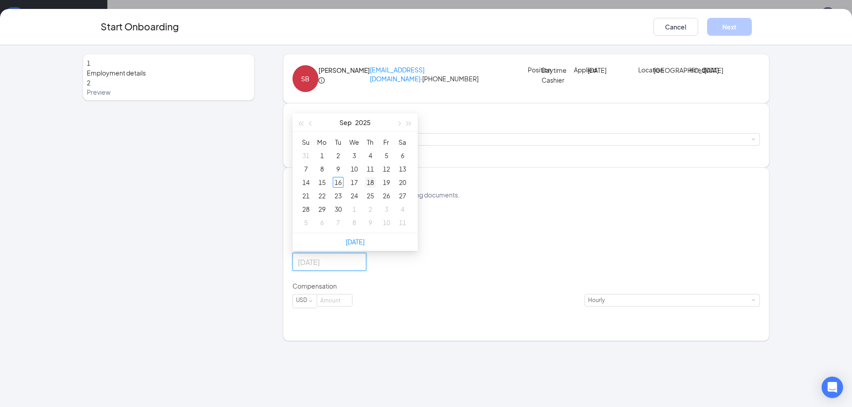
type input "[DATE]"
click at [376, 188] on div "18" at bounding box center [370, 182] width 11 height 11
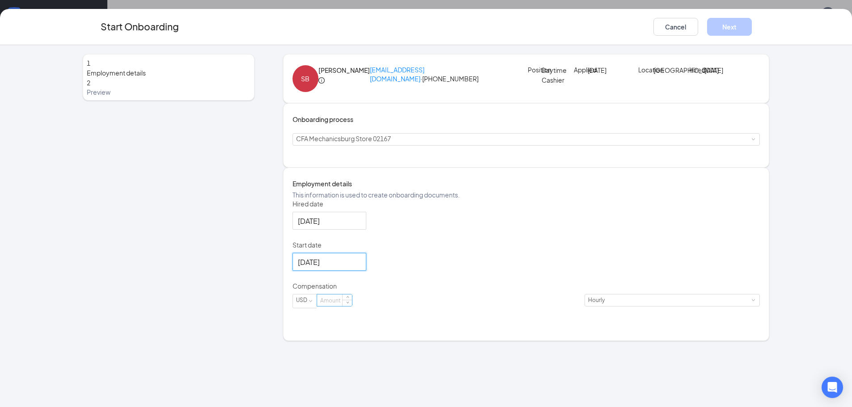
click at [352, 306] on input at bounding box center [334, 301] width 35 height 12
type input "11"
click at [724, 22] on button "Next" at bounding box center [729, 27] width 45 height 18
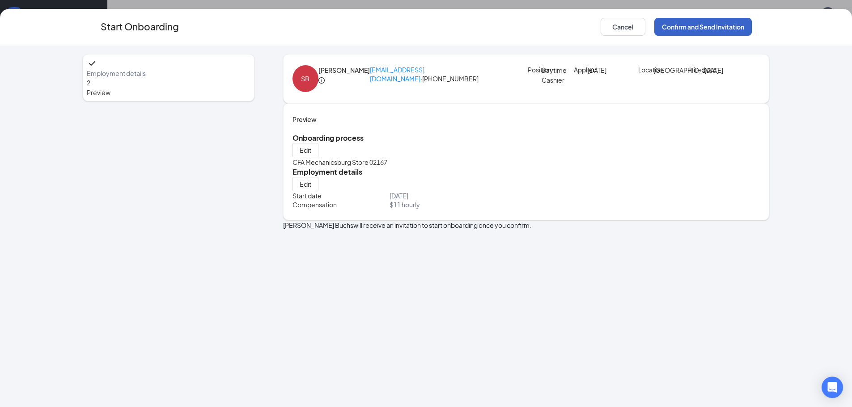
click at [724, 30] on button "Confirm and Send Invitation" at bounding box center [703, 27] width 98 height 18
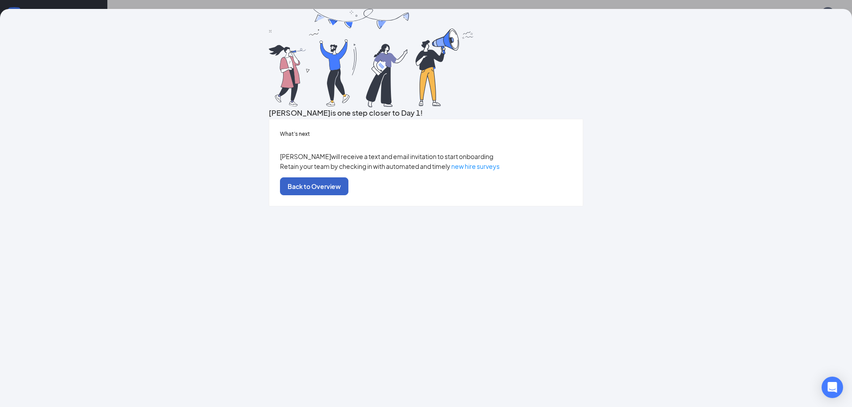
click at [348, 195] on button "Back to Overview" at bounding box center [314, 187] width 68 height 18
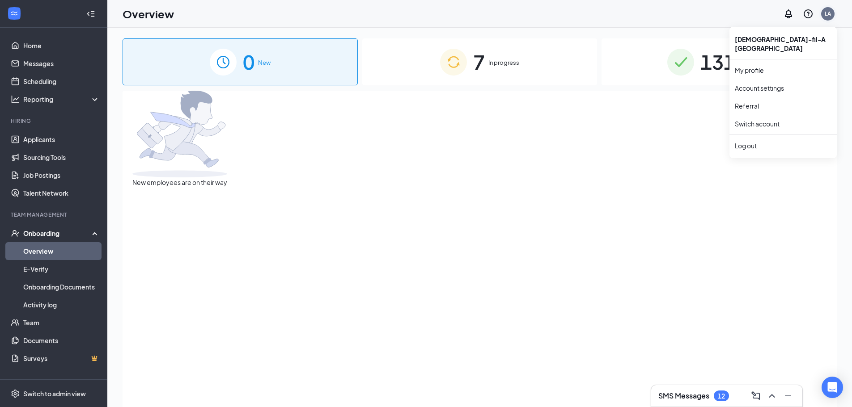
click at [827, 17] on div "LA" at bounding box center [827, 13] width 13 height 13
click at [789, 141] on div "Log out" at bounding box center [783, 145] width 97 height 9
